Goal: Information Seeking & Learning: Learn about a topic

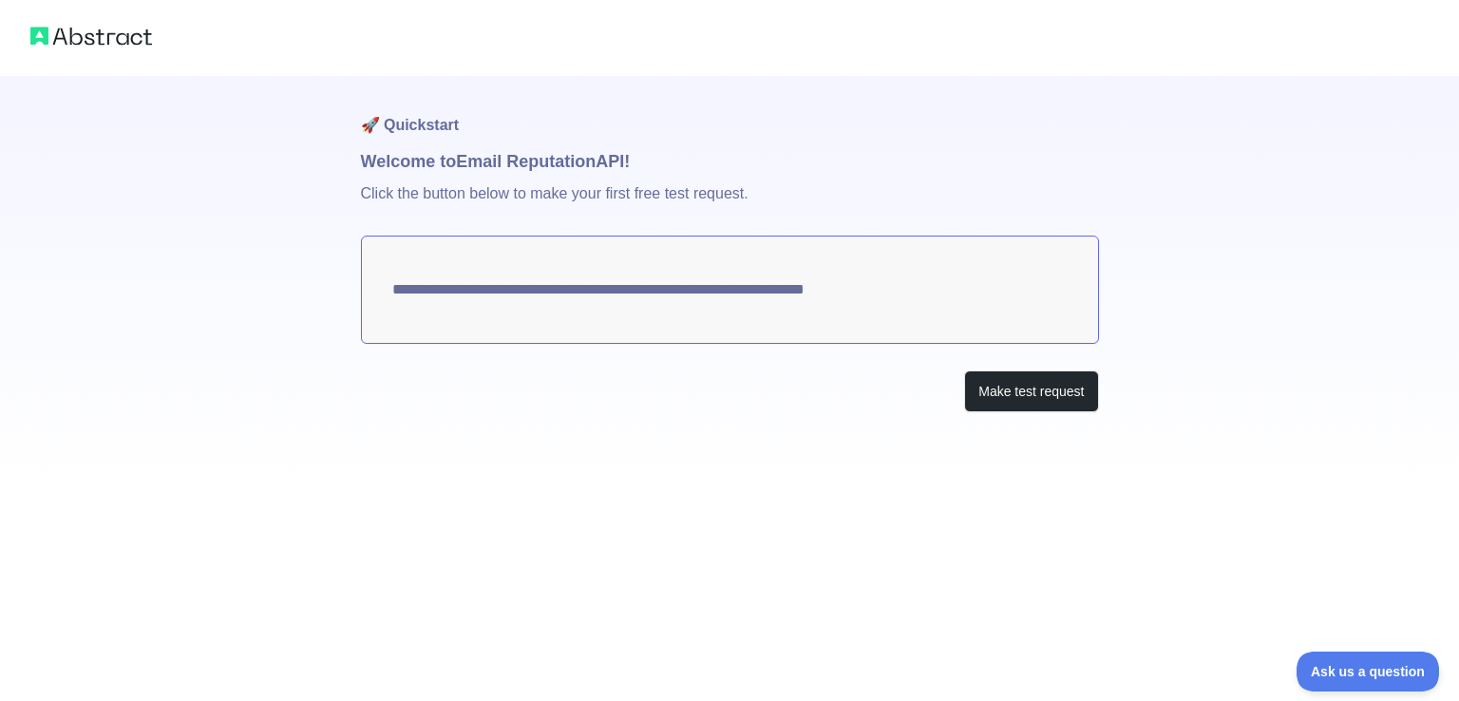
click at [741, 297] on textarea "**********" at bounding box center [730, 290] width 738 height 108
click at [992, 385] on button "Make test request" at bounding box center [1031, 392] width 134 height 43
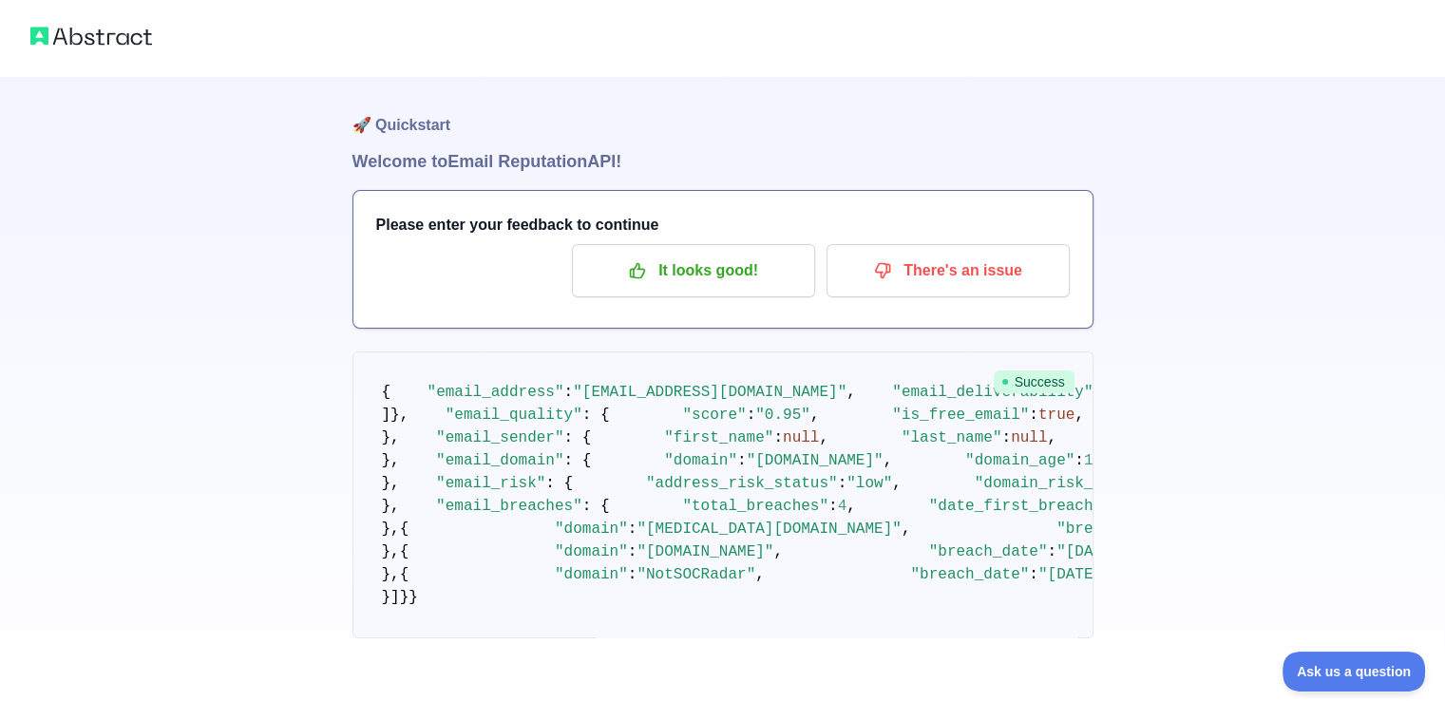
click at [565, 162] on h1 "Welcome to Email Reputation API!" at bounding box center [723, 161] width 741 height 27
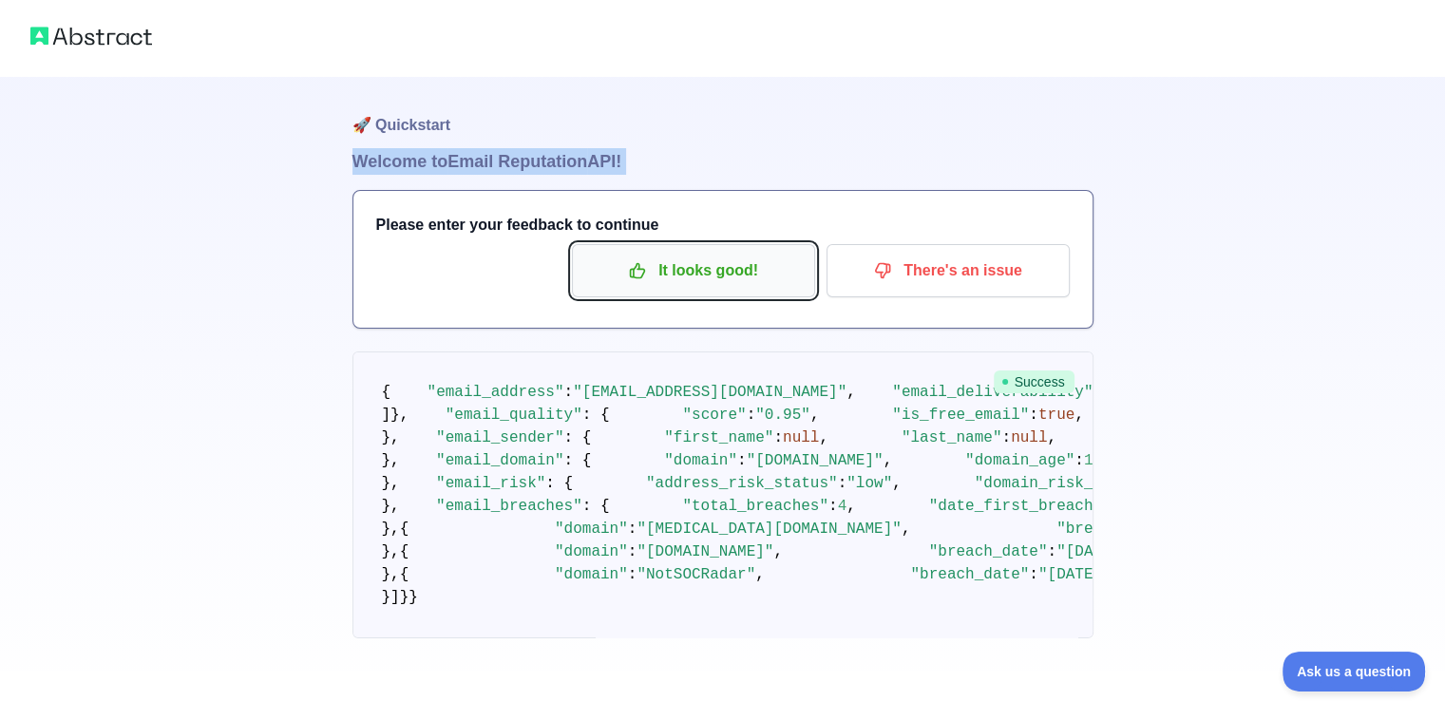
click at [679, 278] on p "It looks good!" at bounding box center [693, 271] width 215 height 32
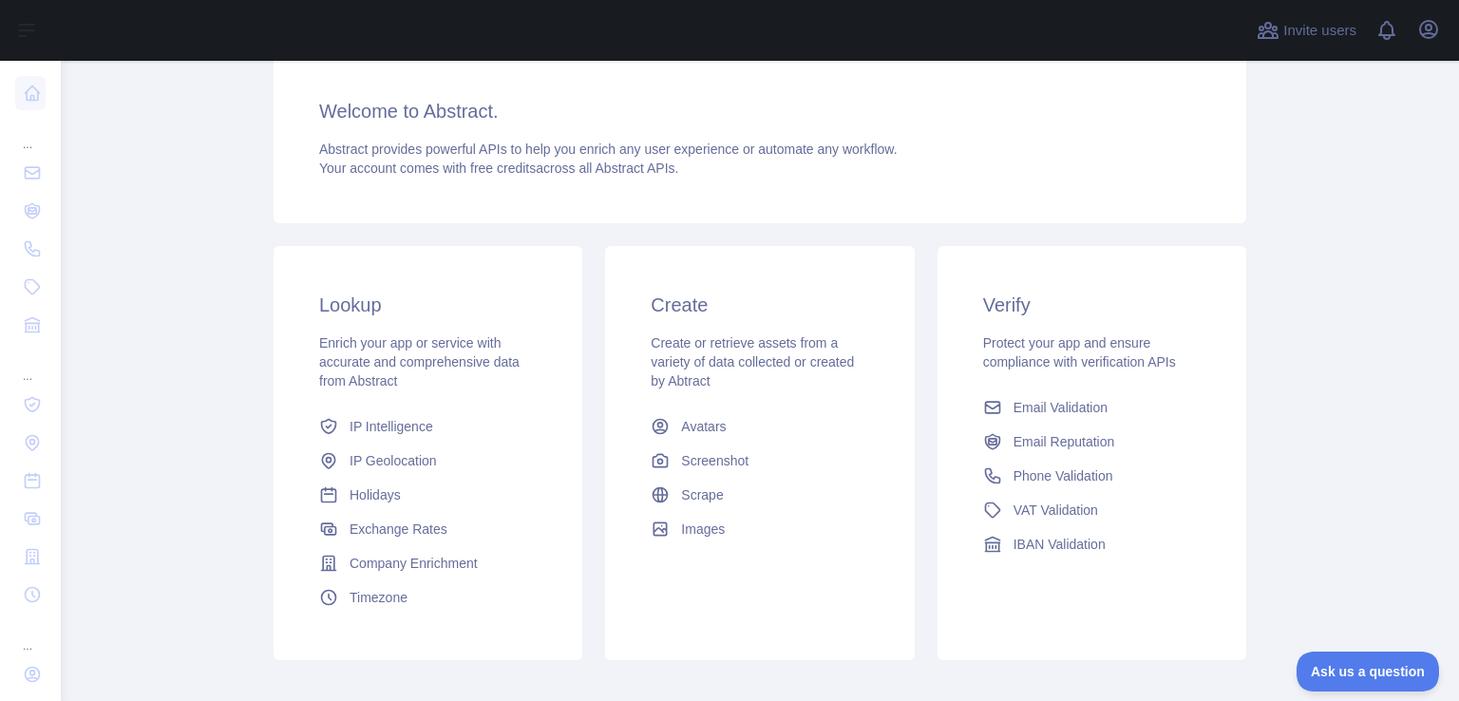
scroll to position [190, 0]
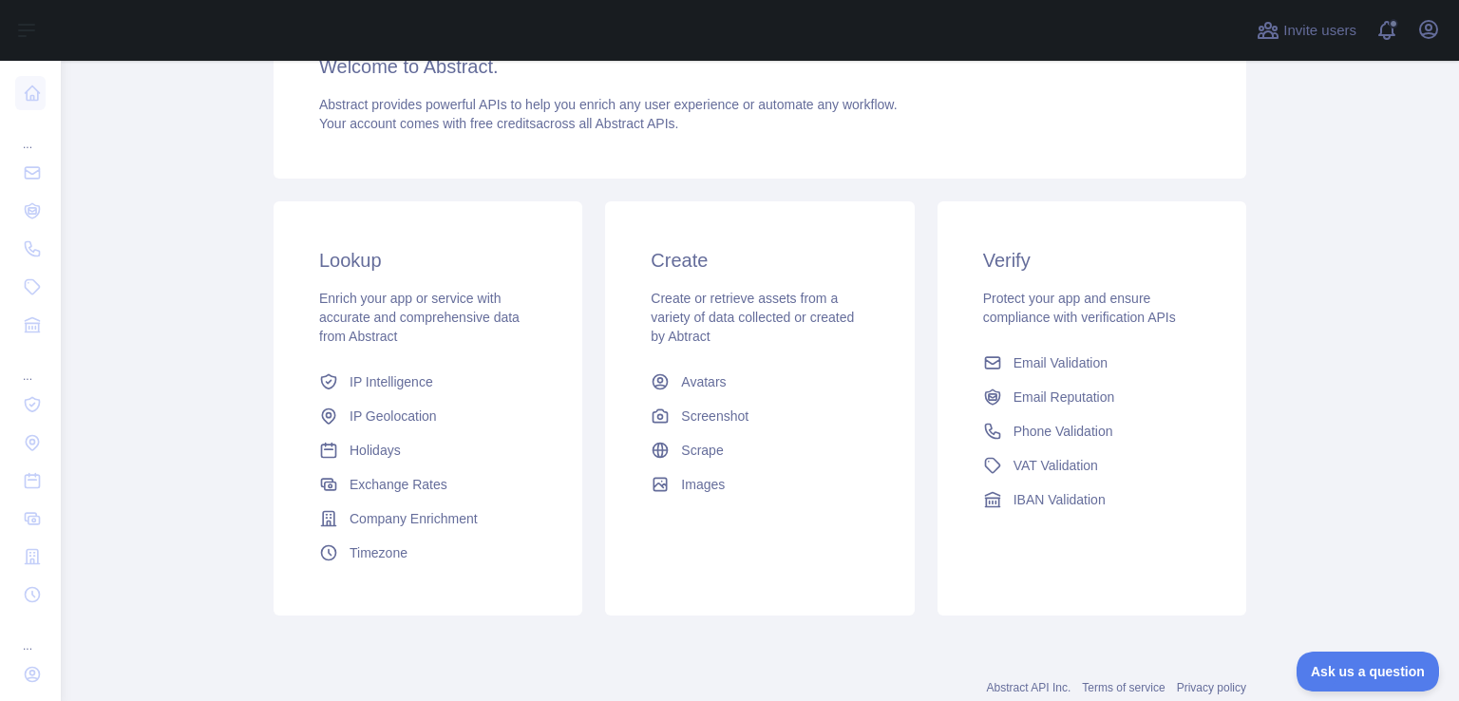
click at [378, 339] on span "Enrich your app or service with accurate and comprehensive data from Abstract" at bounding box center [419, 317] width 200 height 53
click at [1023, 403] on span "Email Reputation" at bounding box center [1065, 397] width 102 height 19
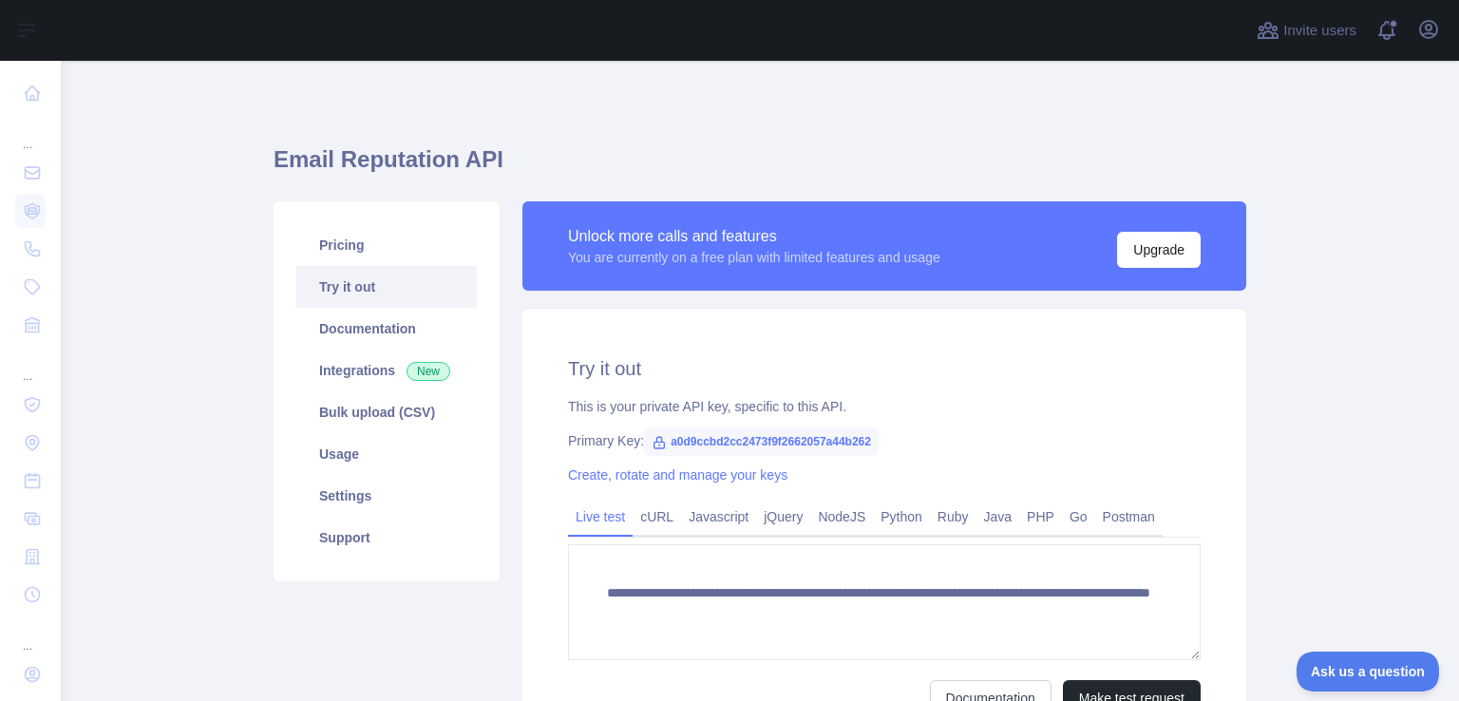
scroll to position [95, 0]
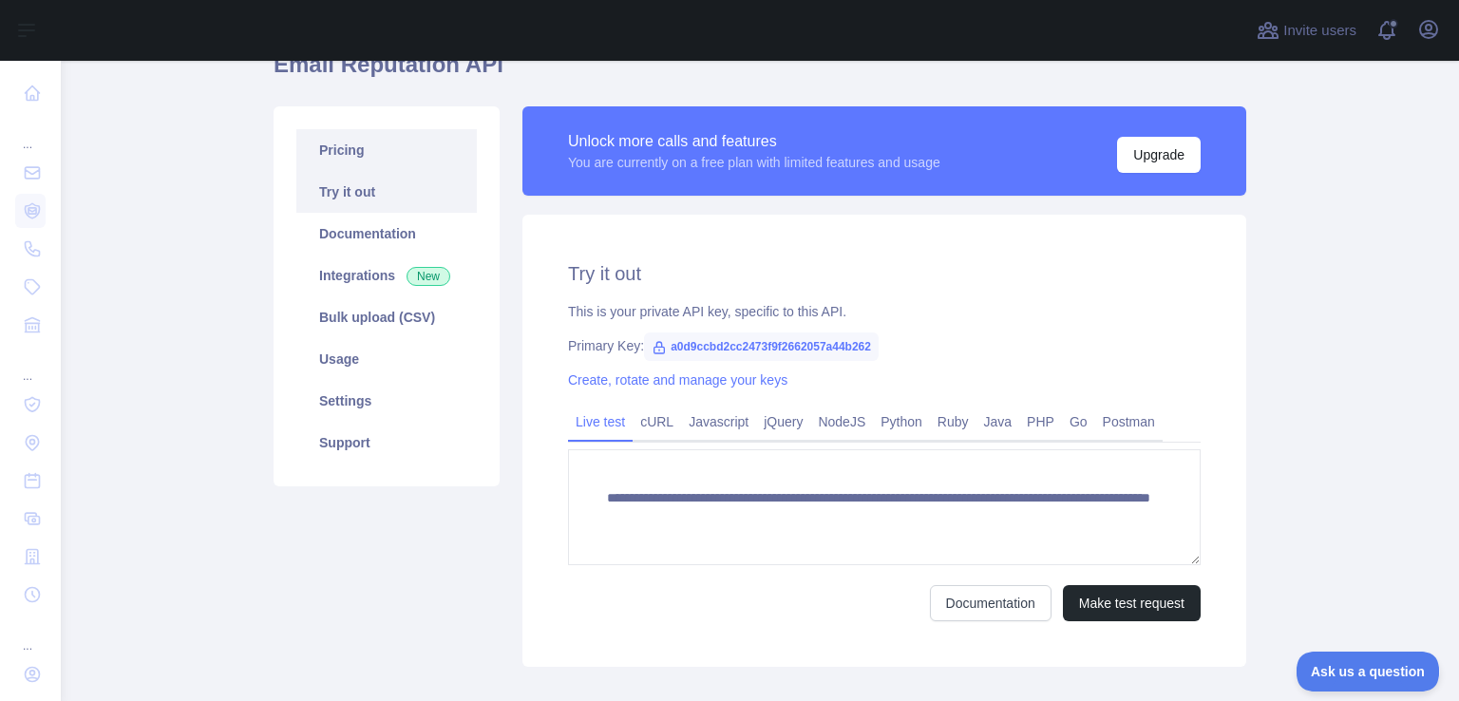
click at [365, 153] on link "Pricing" at bounding box center [386, 150] width 181 height 42
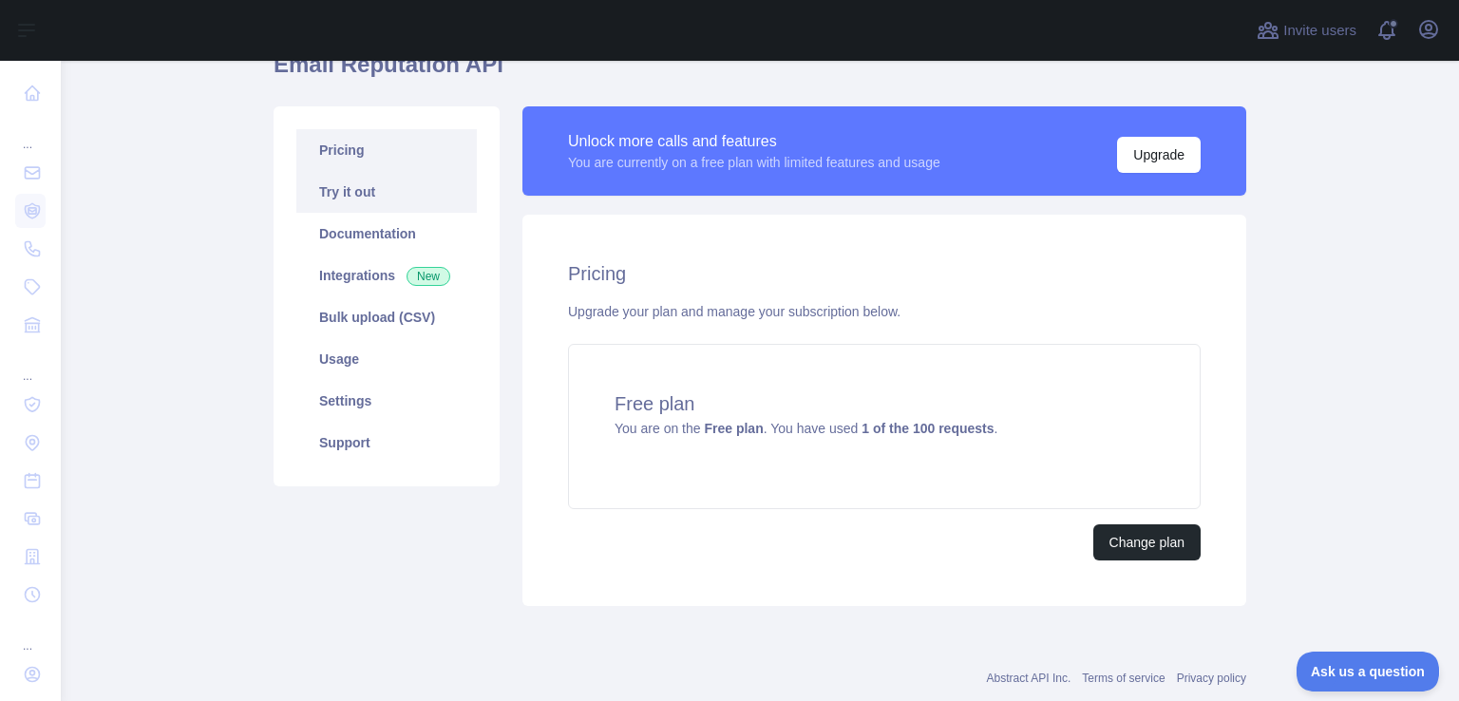
click at [332, 203] on link "Try it out" at bounding box center [386, 192] width 181 height 42
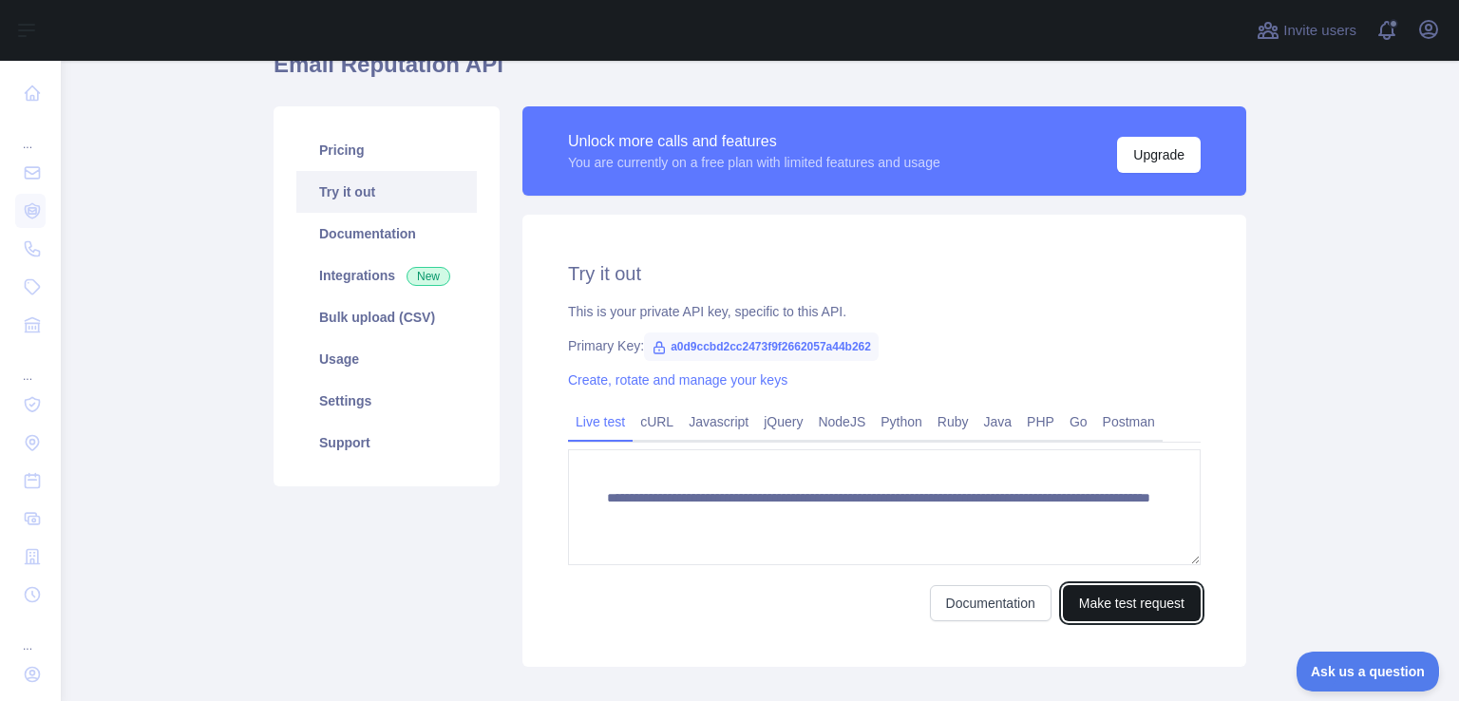
click at [1097, 601] on button "Make test request" at bounding box center [1132, 603] width 138 height 36
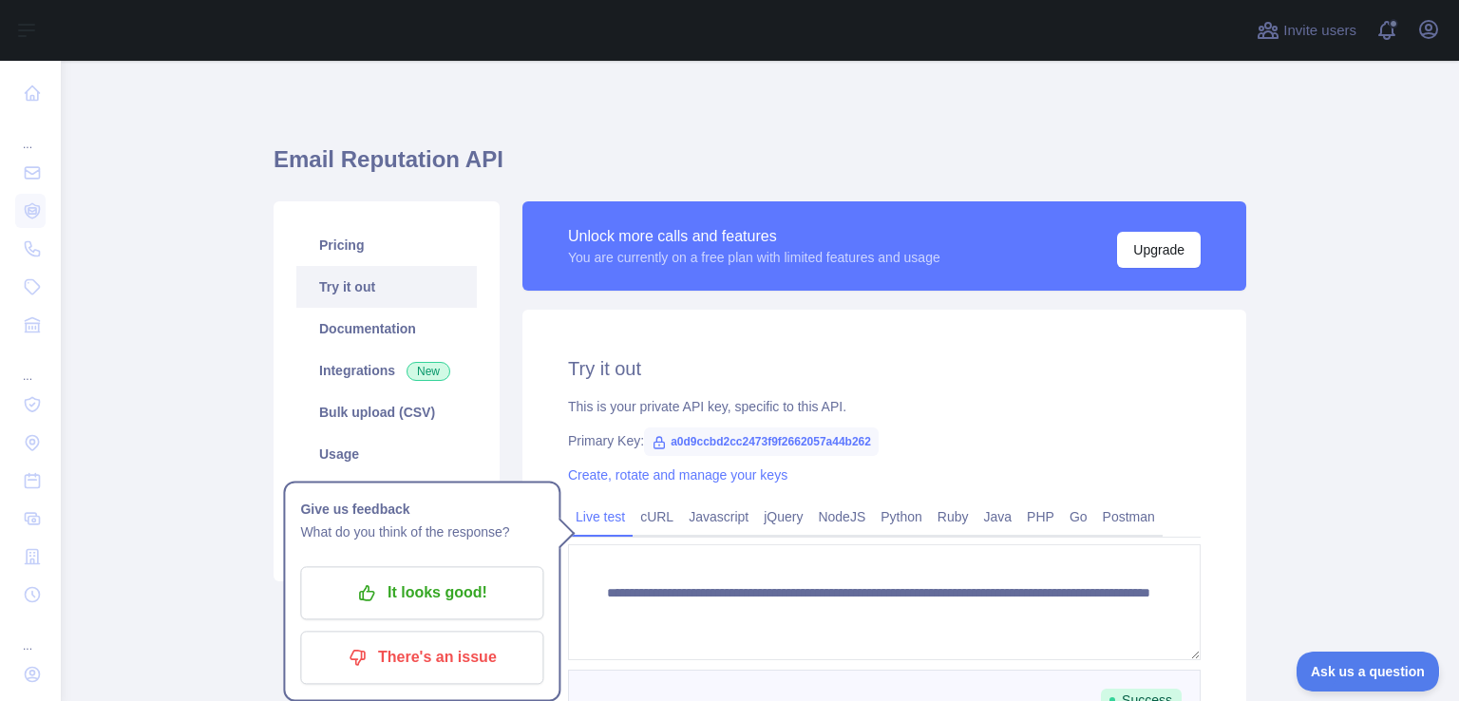
click at [447, 188] on h1 "Email Reputation API" at bounding box center [760, 167] width 973 height 46
click at [478, 179] on h1 "Email Reputation API" at bounding box center [760, 167] width 973 height 46
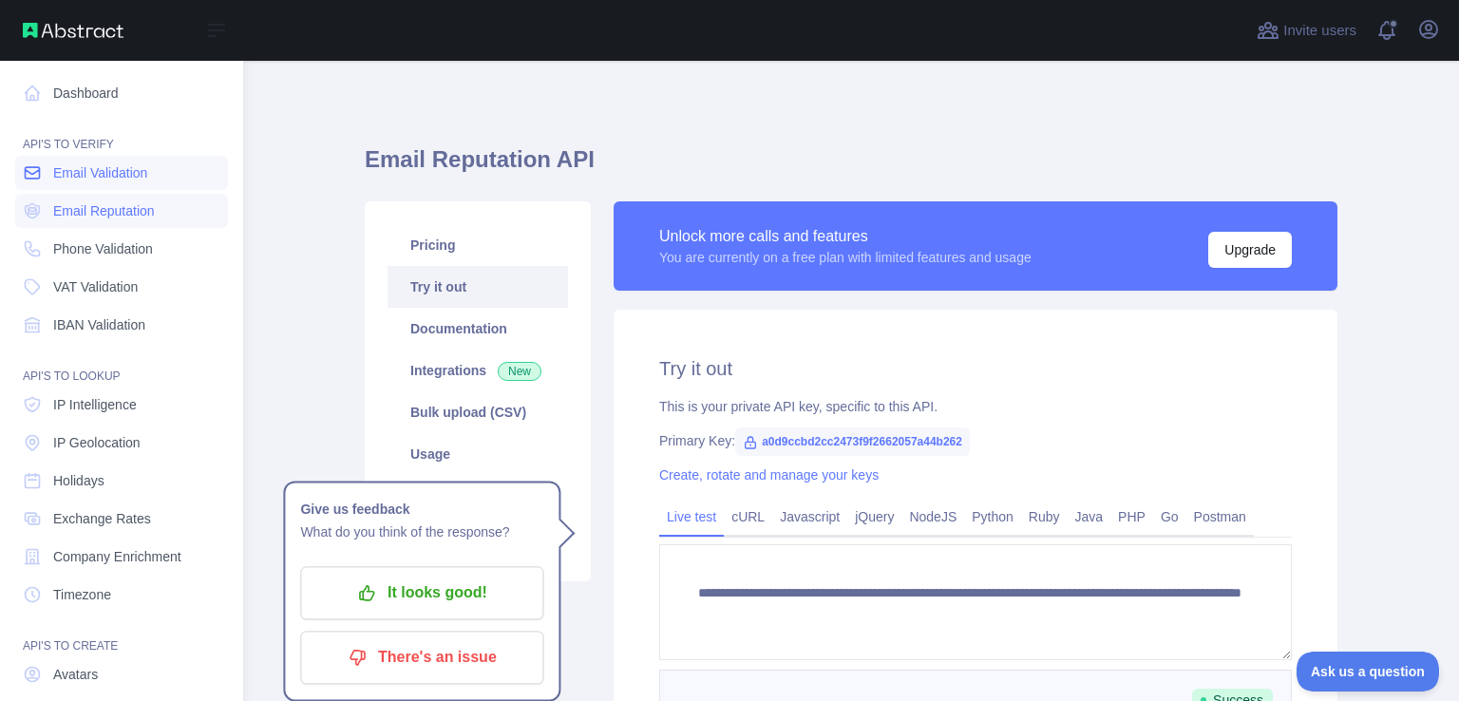
click at [70, 168] on span "Email Validation" at bounding box center [100, 172] width 94 height 19
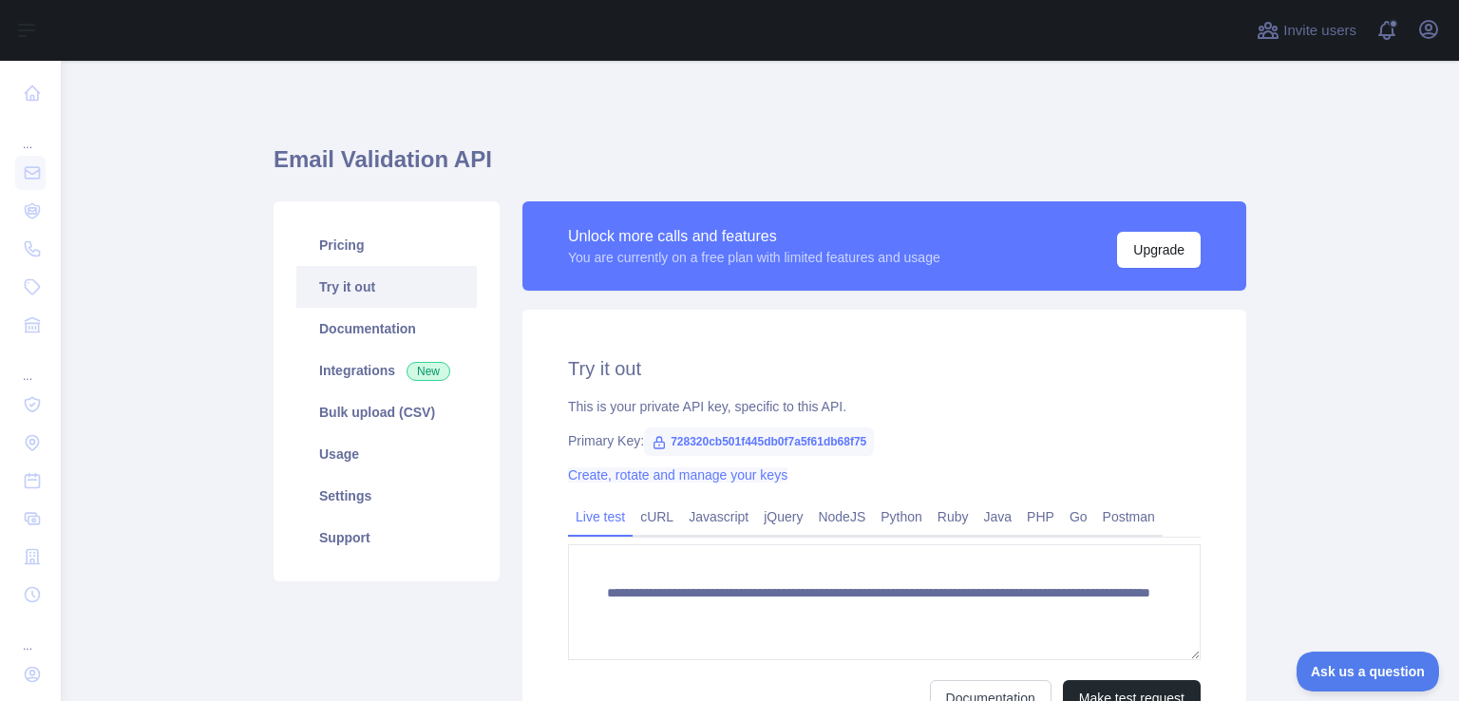
scroll to position [190, 0]
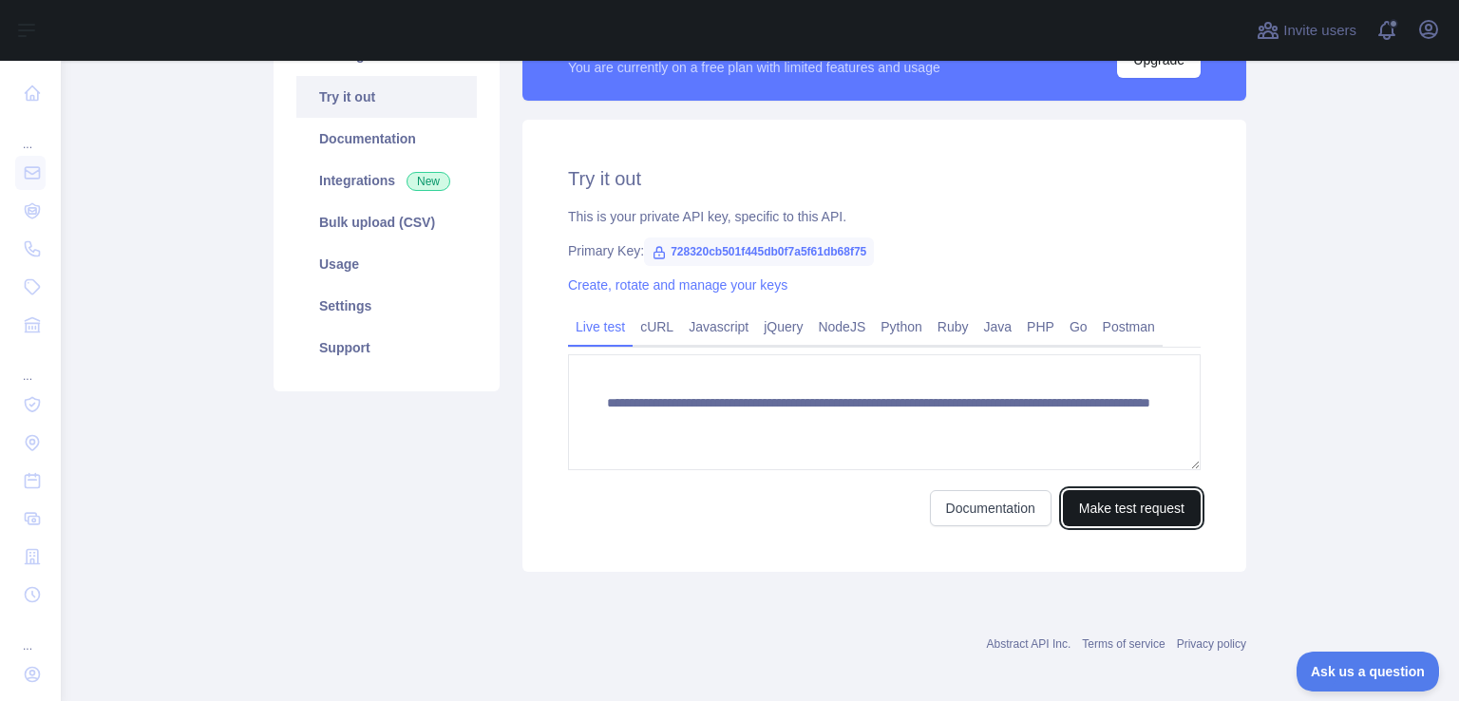
click at [1140, 501] on button "Make test request" at bounding box center [1132, 508] width 138 height 36
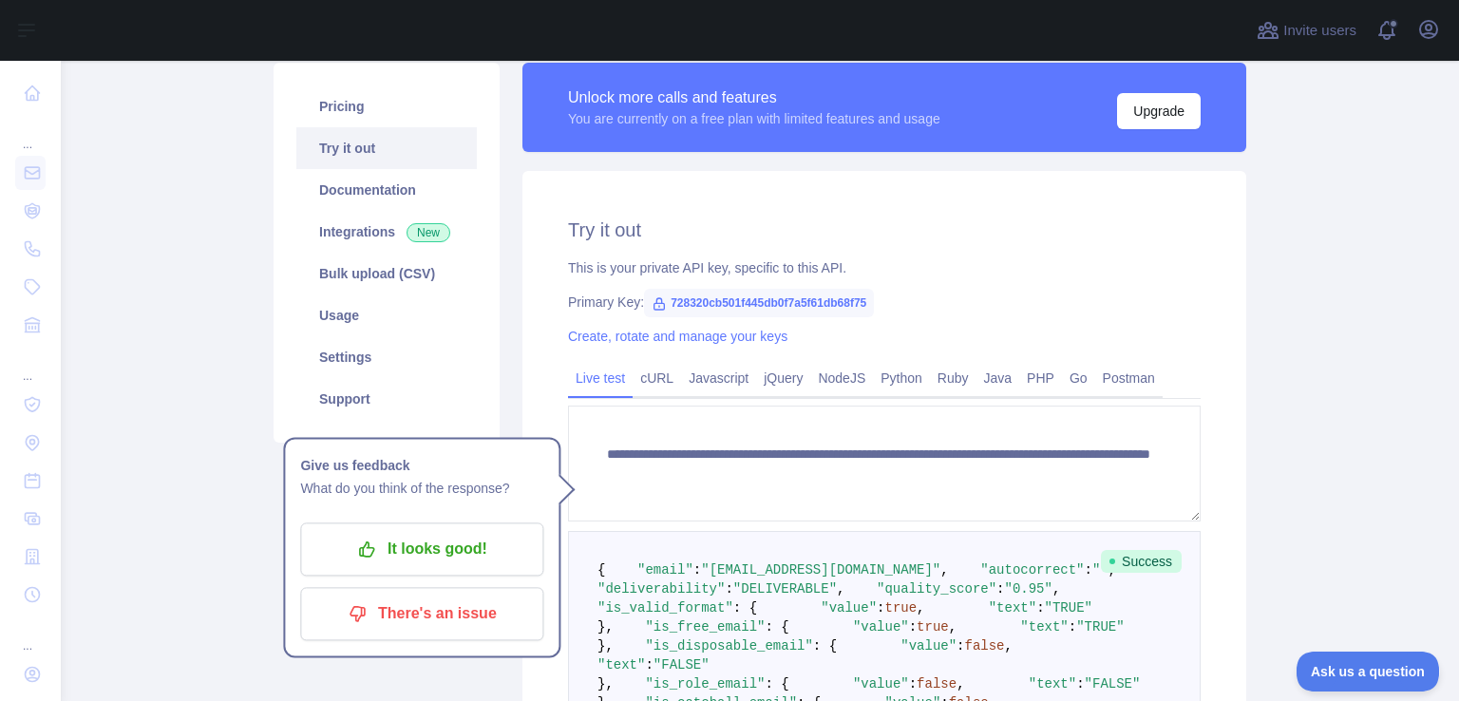
scroll to position [95, 0]
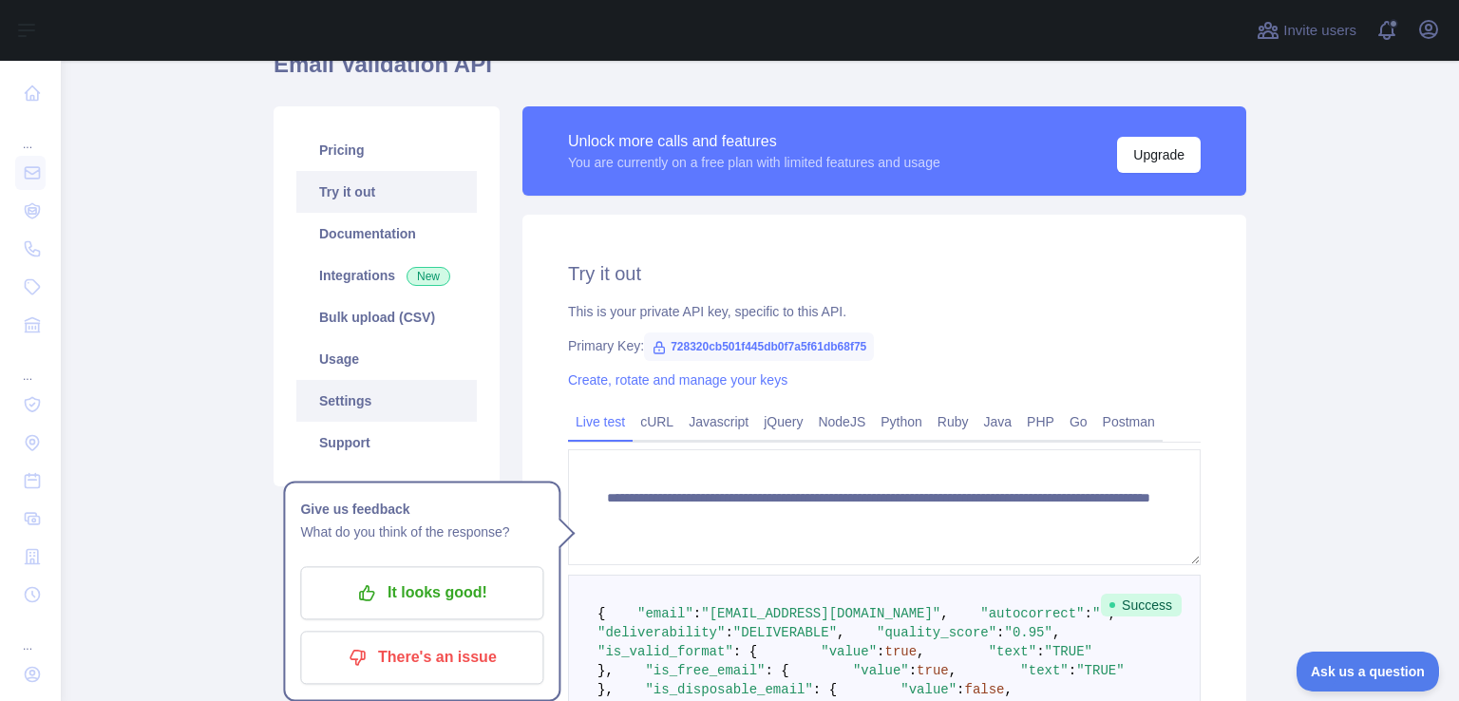
click at [316, 405] on link "Settings" at bounding box center [386, 401] width 181 height 42
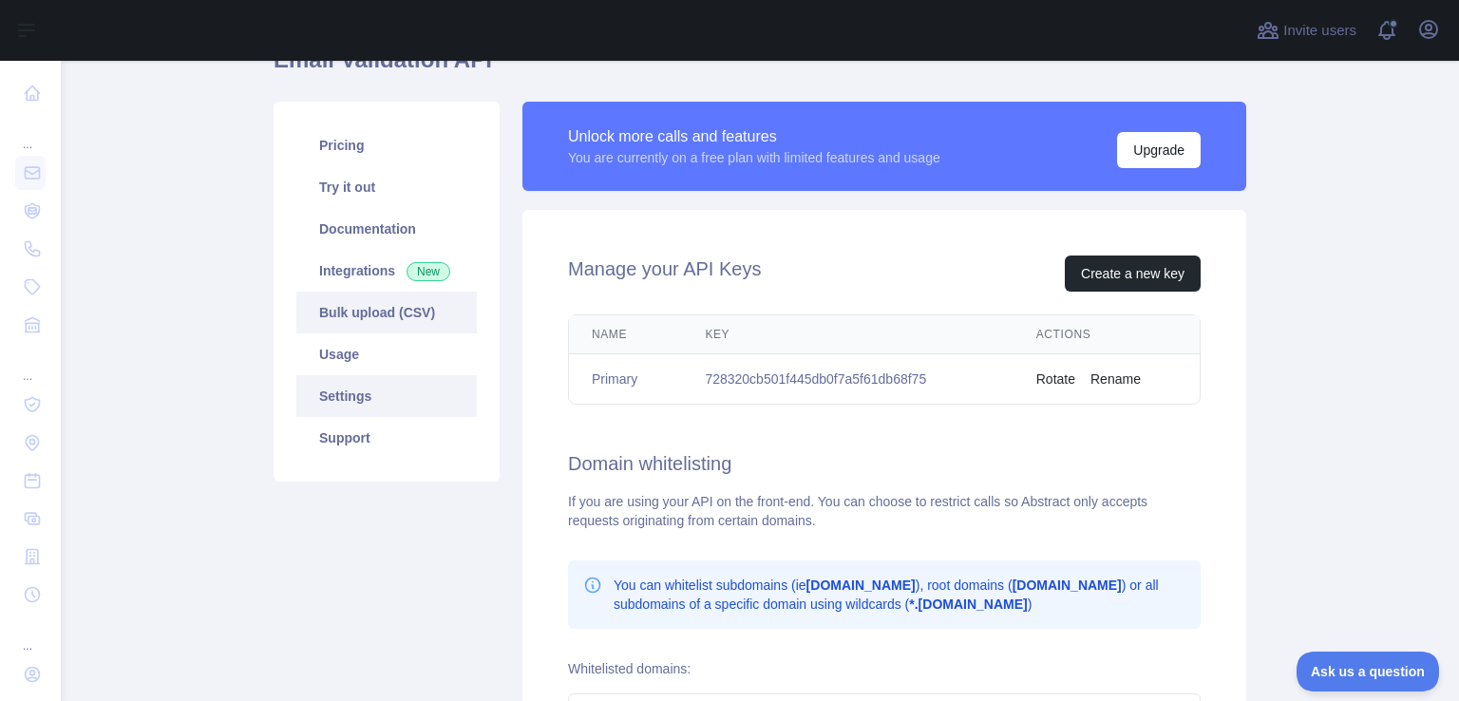
scroll to position [95, 0]
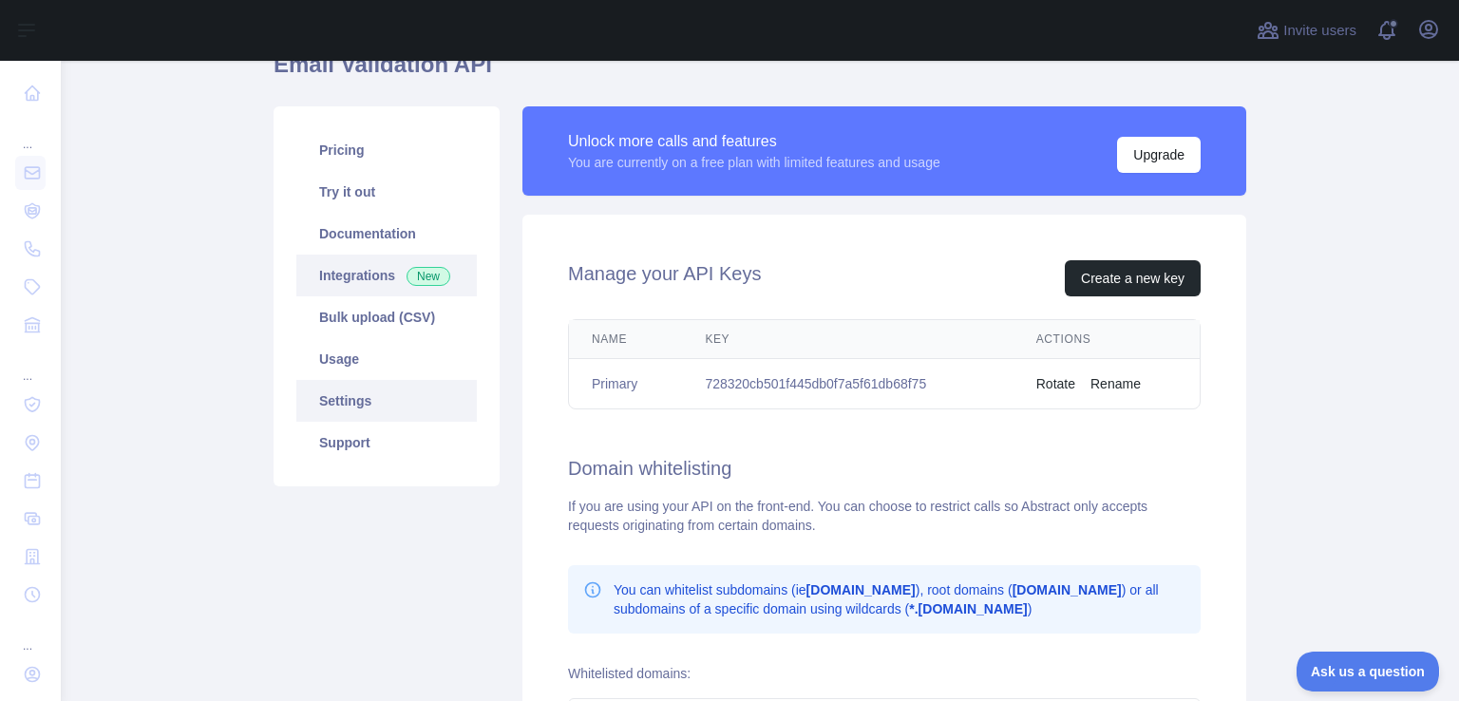
click at [316, 276] on link "Integrations New" at bounding box center [386, 276] width 181 height 42
